Goal: Navigation & Orientation: Understand site structure

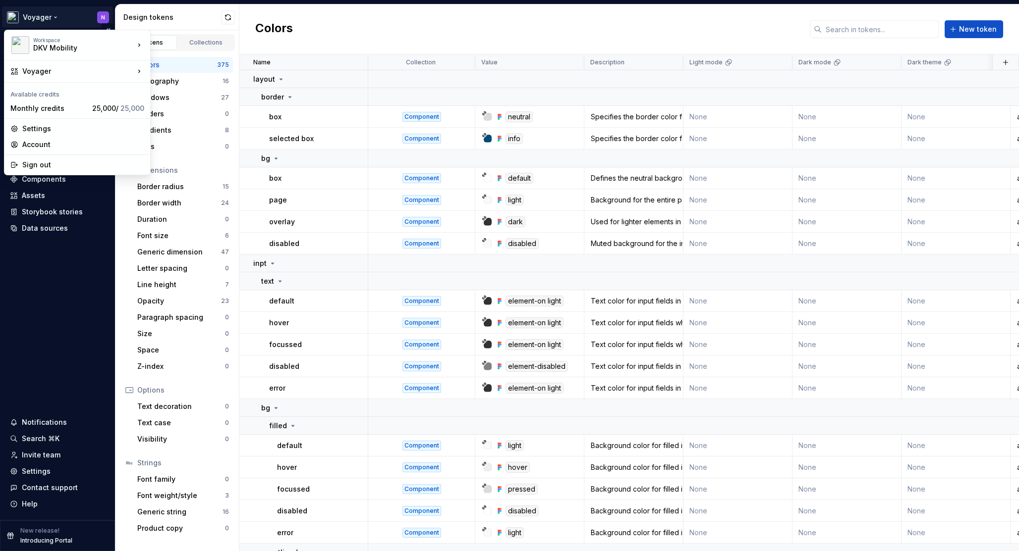
click at [48, 18] on html "Voyager N Version Current draft Home Documentation Analytics Code automation De…" at bounding box center [509, 275] width 1019 height 551
click at [60, 7] on html "Voyager N Version Current draft Home Documentation Analytics Code automation De…" at bounding box center [509, 275] width 1019 height 551
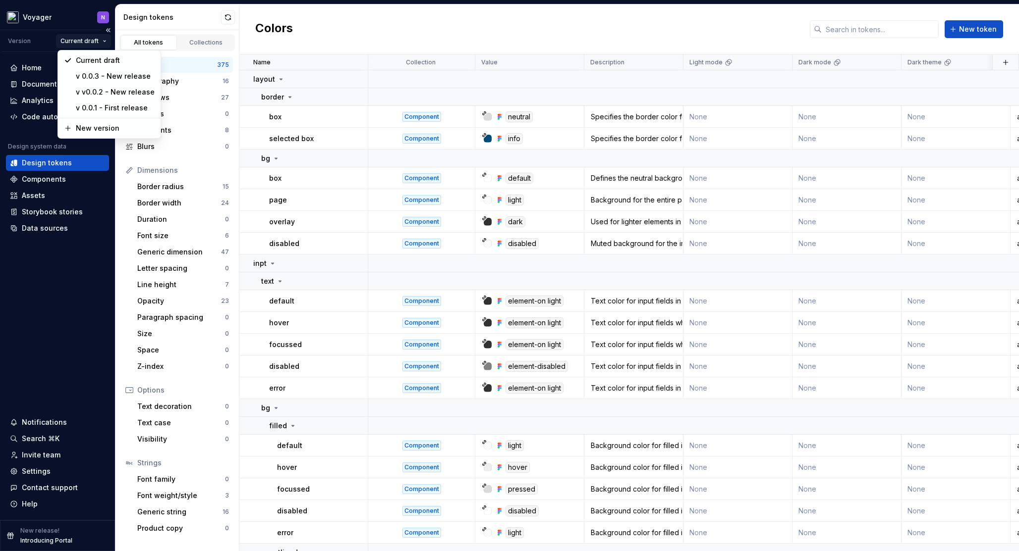
click at [95, 42] on html "Voyager N Version Current draft Home Documentation Analytics Code automation De…" at bounding box center [509, 275] width 1019 height 551
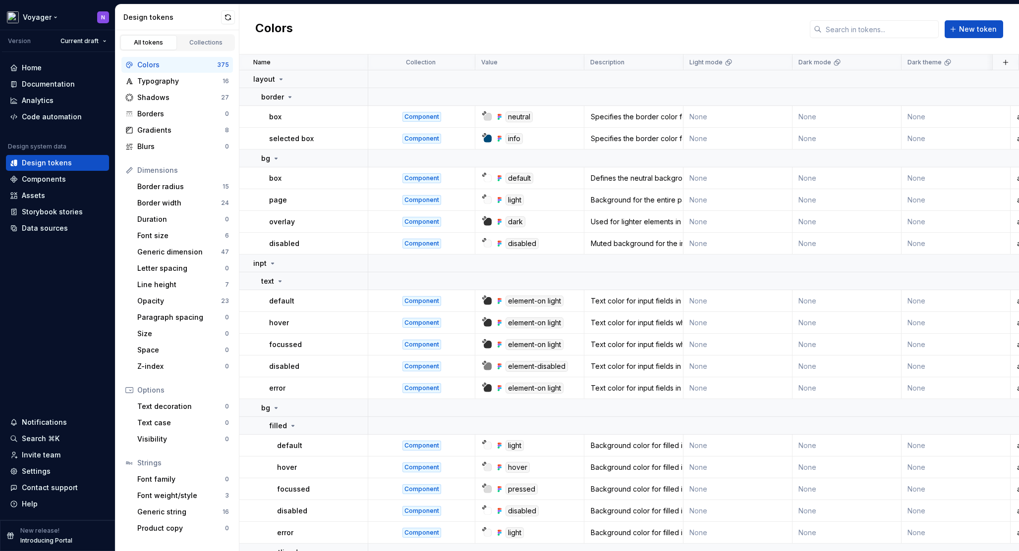
click at [84, 25] on html "Voyager N Version Current draft Home Documentation Analytics Code automation De…" at bounding box center [509, 275] width 1019 height 551
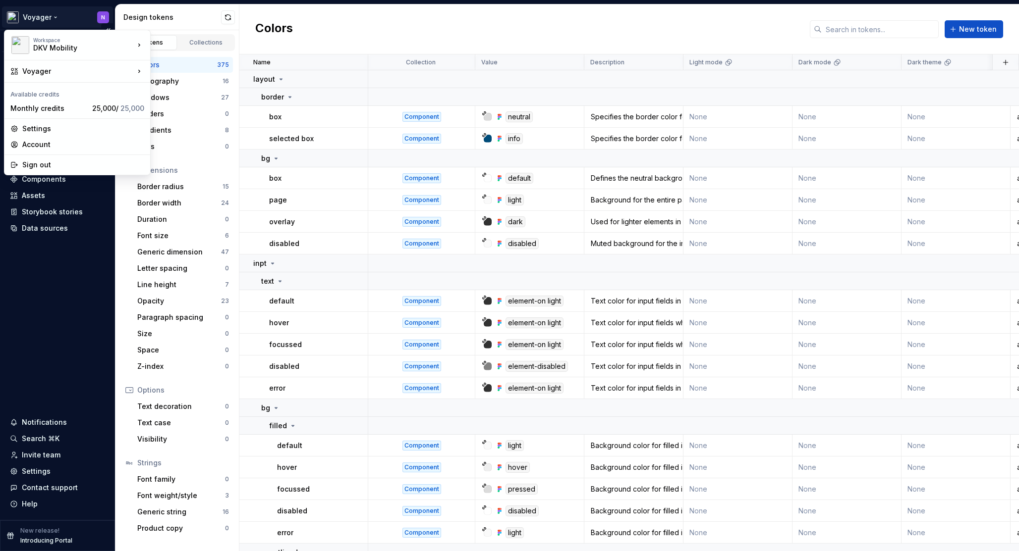
click at [55, 13] on html "Voyager N Version Current draft Home Documentation Analytics Code automation De…" at bounding box center [509, 275] width 1019 height 551
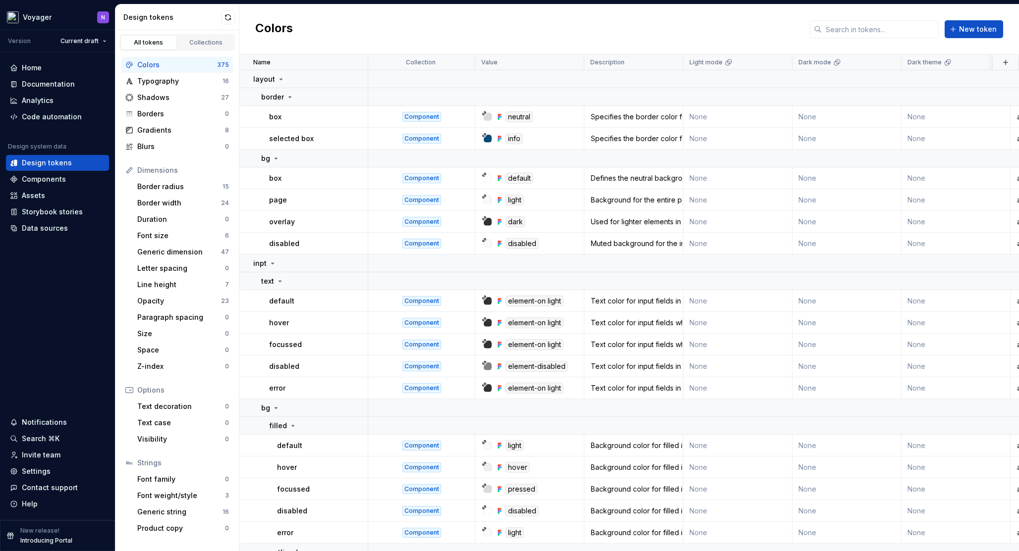
click at [62, 257] on html "Voyager N Version Current draft Home Documentation Analytics Code automation De…" at bounding box center [509, 275] width 1019 height 551
click at [84, 39] on html "Voyager N Version Current draft Home Documentation Analytics Code automation De…" at bounding box center [509, 275] width 1019 height 551
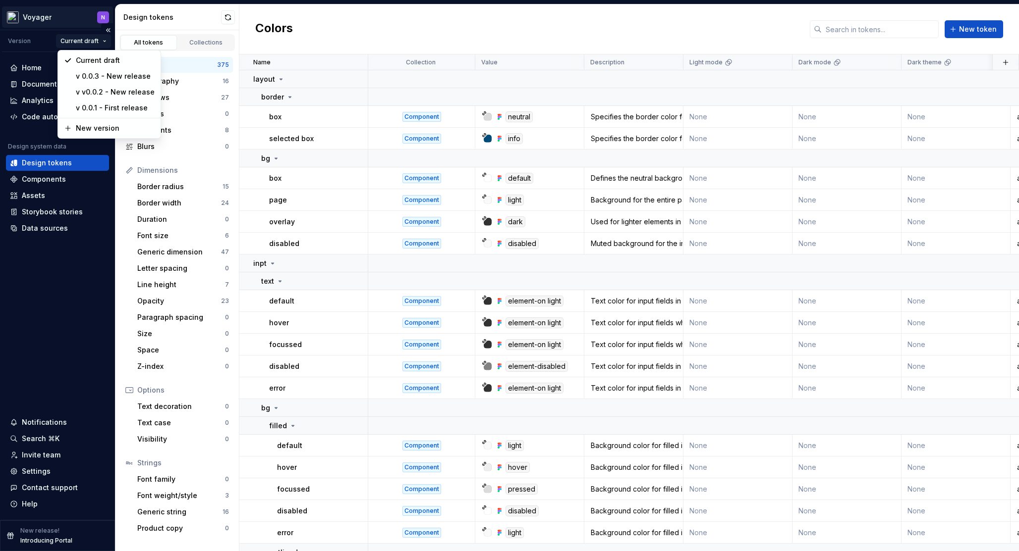
click at [62, 7] on html "Voyager N Version Current draft Home Documentation Analytics Code automation De…" at bounding box center [509, 275] width 1019 height 551
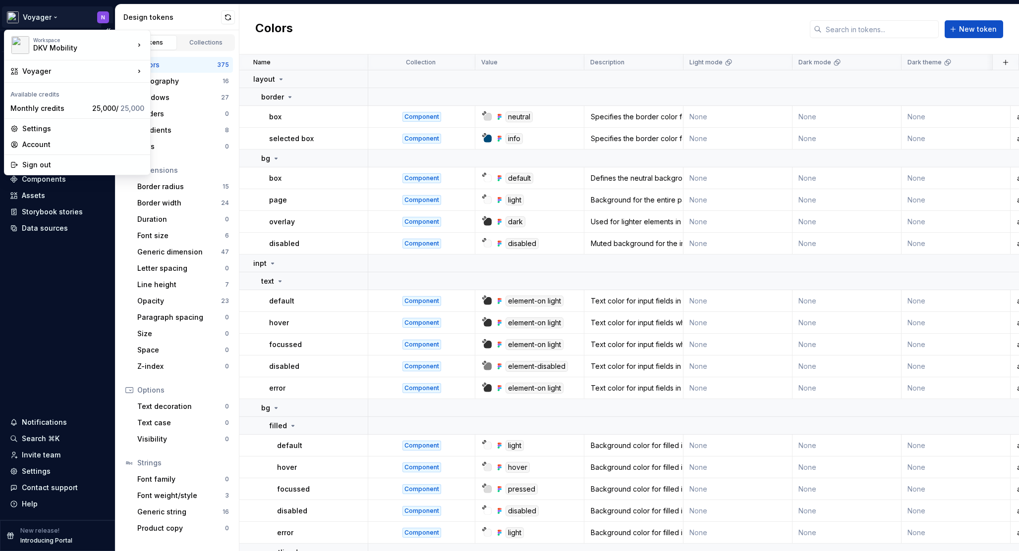
click at [65, 10] on html "Voyager N Version Current draft Home Documentation Analytics Code automation De…" at bounding box center [509, 275] width 1019 height 551
drag, startPoint x: 190, startPoint y: 114, endPoint x: 153, endPoint y: 113, distance: 36.7
click at [153, 113] on div "New design system" at bounding box center [203, 115] width 105 height 16
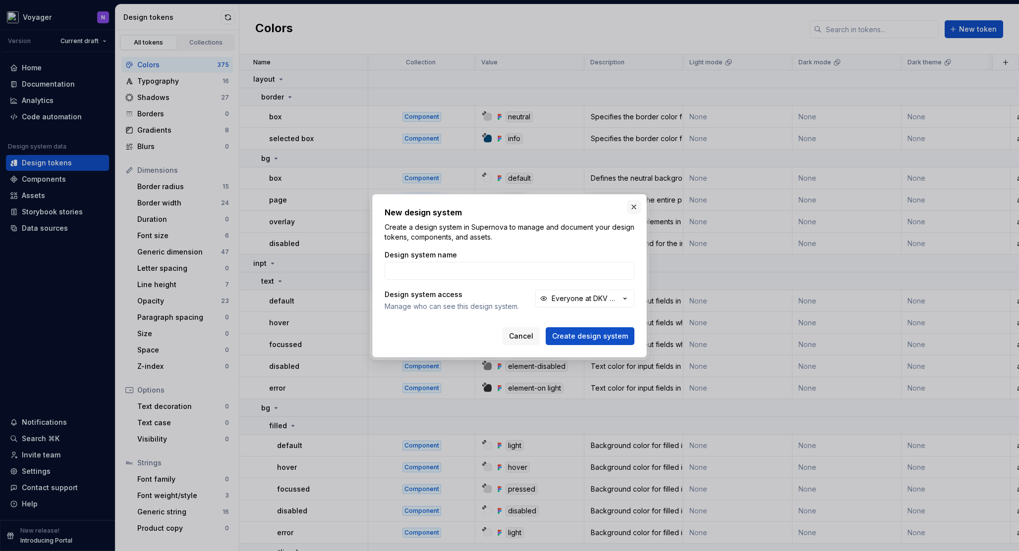
click at [636, 211] on button "button" at bounding box center [634, 207] width 14 height 14
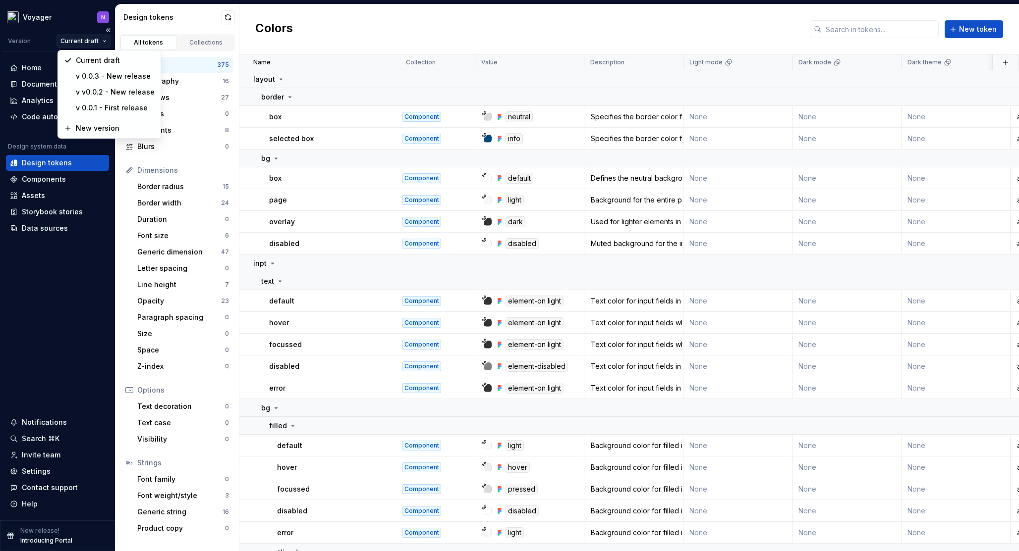
click at [97, 42] on html "Voyager N Version Current draft Home Documentation Analytics Code automation De…" at bounding box center [509, 275] width 1019 height 551
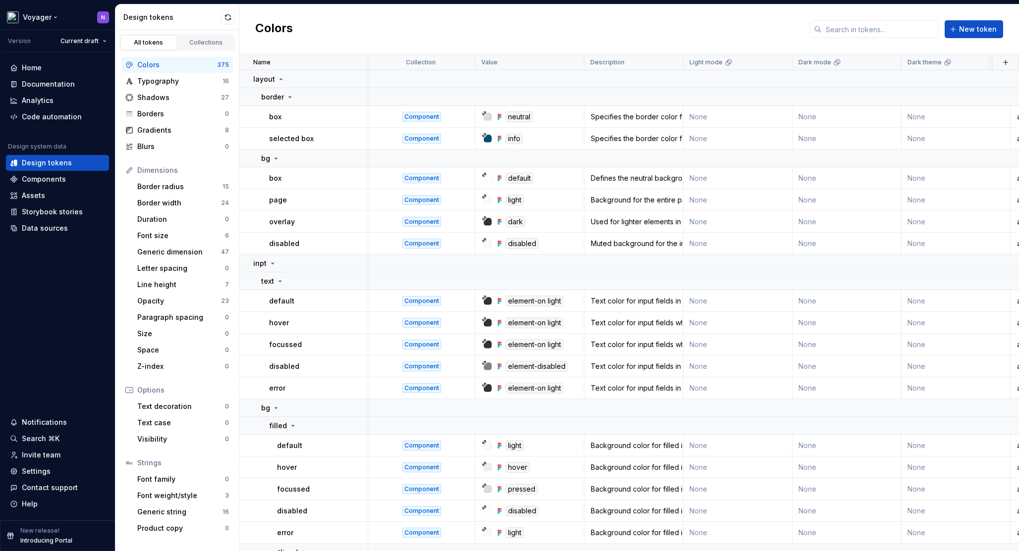
click at [33, 19] on html "Voyager N Version Current draft Home Documentation Analytics Code automation De…" at bounding box center [509, 275] width 1019 height 551
click at [37, 17] on html "Voyager N Version Current draft Home Documentation Analytics Code automation De…" at bounding box center [509, 275] width 1019 height 551
click at [81, 10] on html "Voyager N Version Current draft Home Documentation Analytics Code automation De…" at bounding box center [509, 275] width 1019 height 551
